Goal: Information Seeking & Learning: Find specific fact

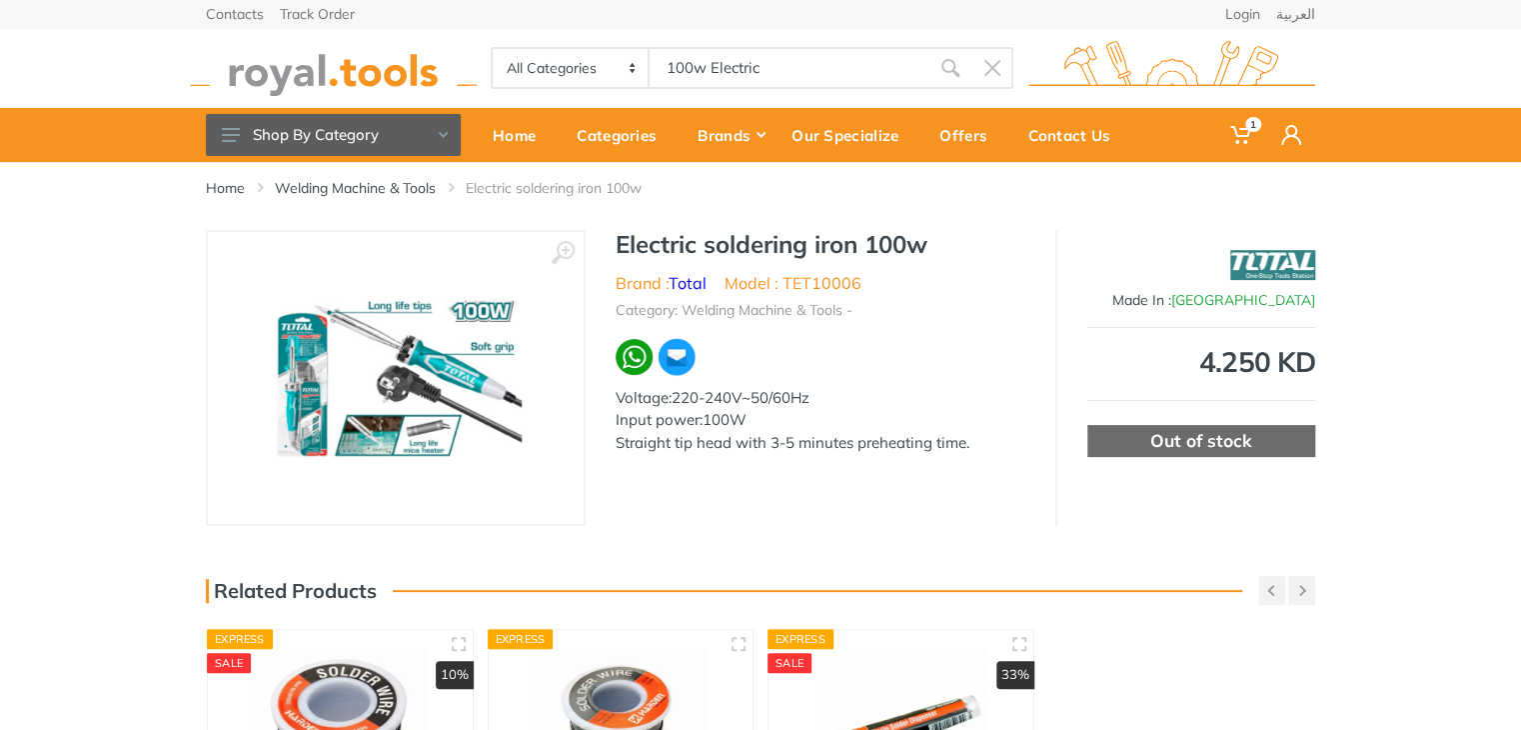
click at [560, 65] on div "All Categories Power tools Cordless Tools Hand Tools Power Tools Accessories Ga…" at bounding box center [752, 68] width 523 height 42
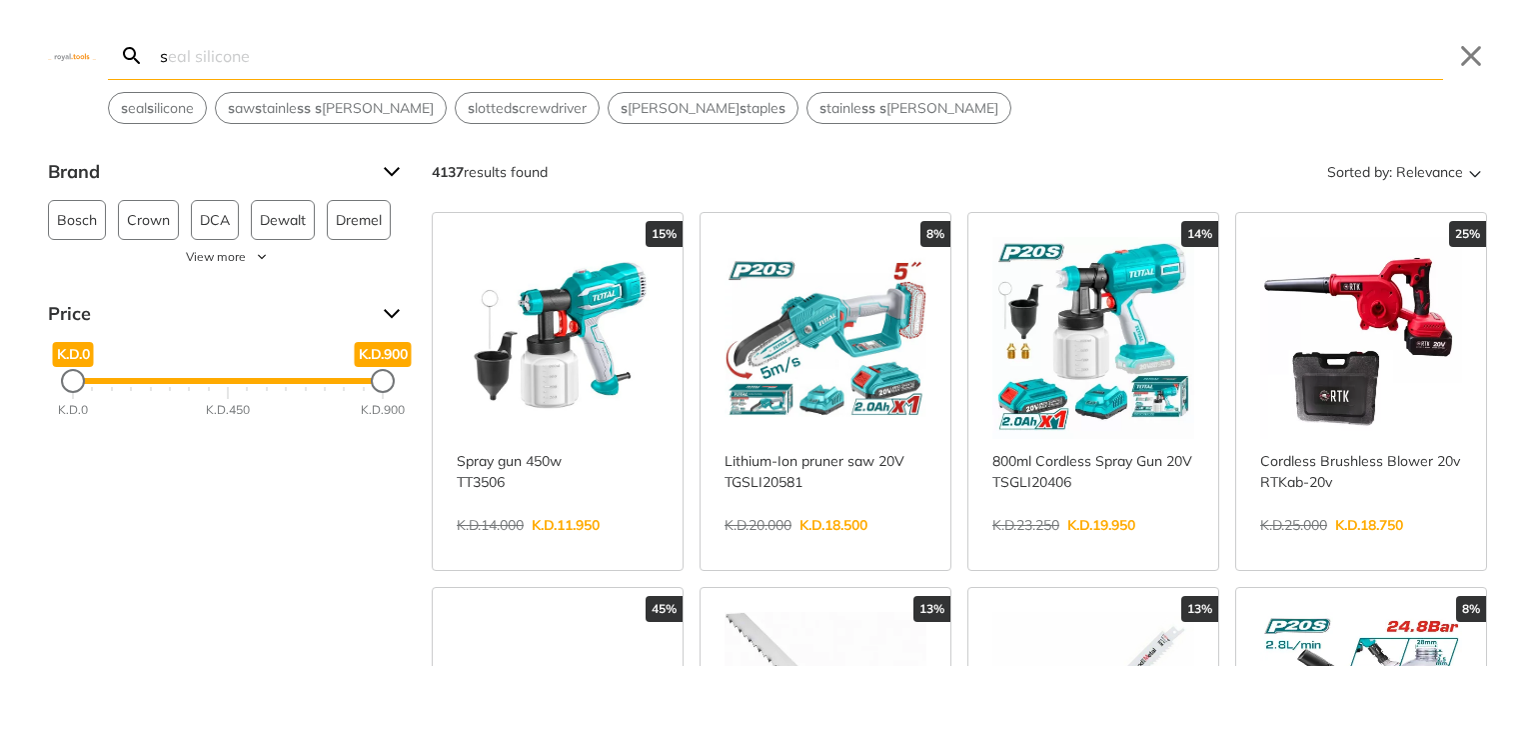
type input "s"
click at [507, 546] on link "View more →" at bounding box center [558, 546] width 202 height 0
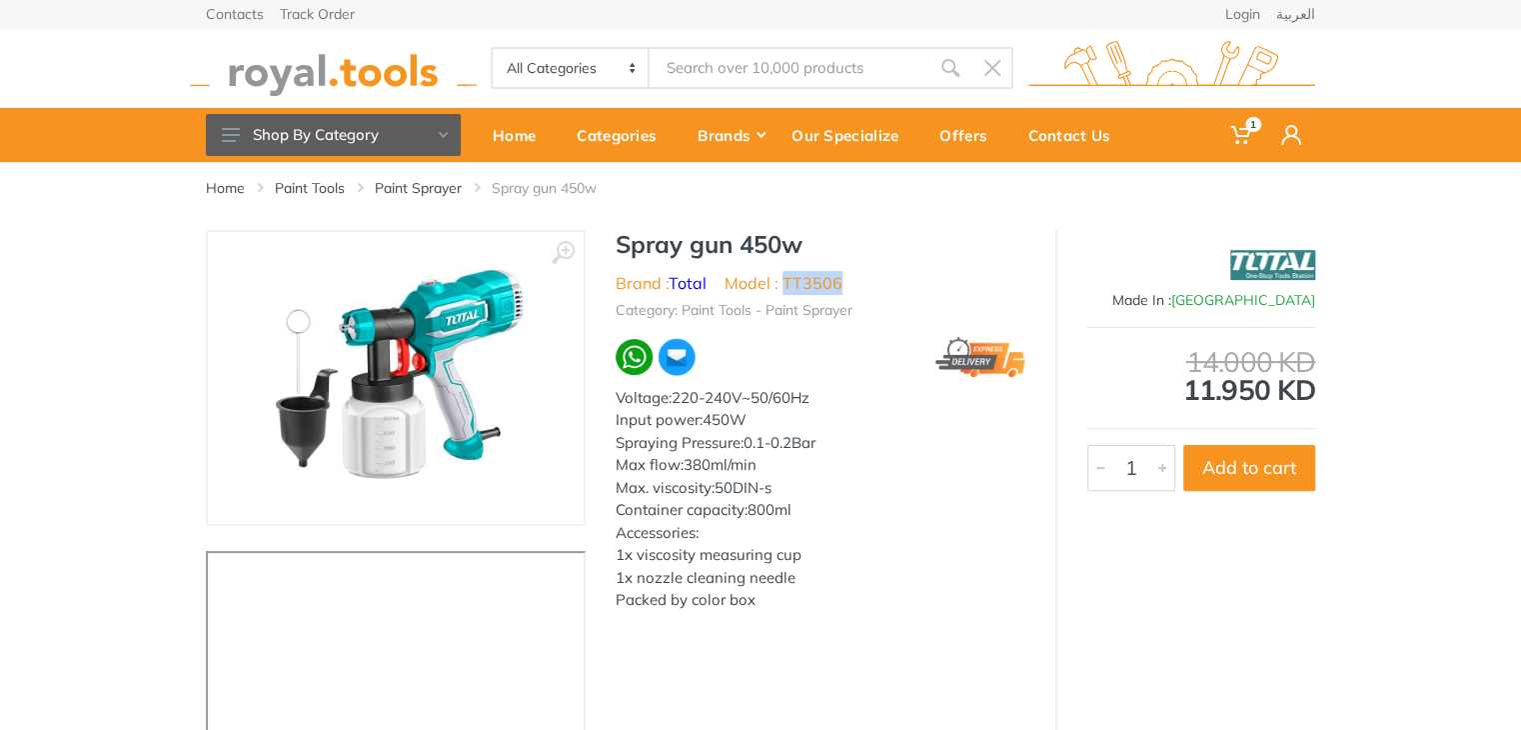
type input "s"
drag, startPoint x: 846, startPoint y: 285, endPoint x: 784, endPoint y: 289, distance: 63.1
click at [784, 289] on ul "Brand : Total Model : TT3506" at bounding box center [821, 283] width 410 height 24
copy li "TT3506"
